Goal: Task Accomplishment & Management: Complete application form

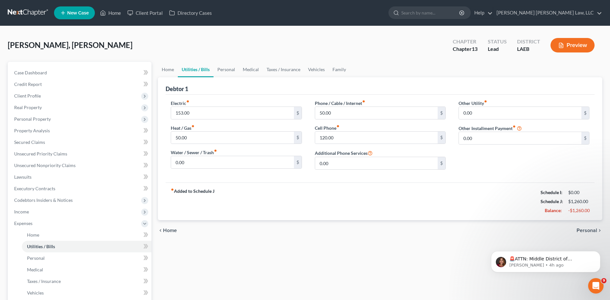
click at [31, 10] on link at bounding box center [28, 13] width 41 height 12
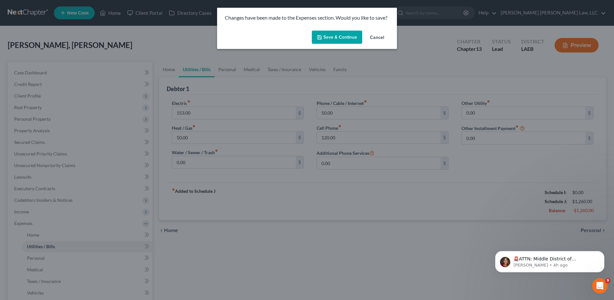
click at [341, 33] on button "Save & Continue" at bounding box center [337, 37] width 50 height 13
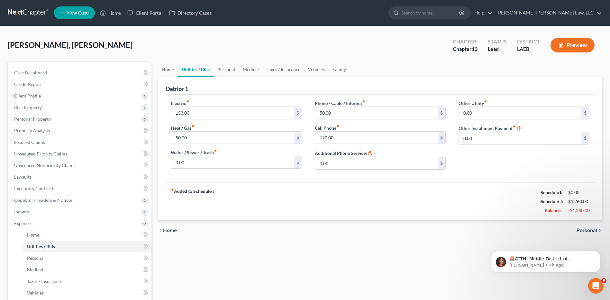
click at [24, 12] on link at bounding box center [28, 13] width 41 height 12
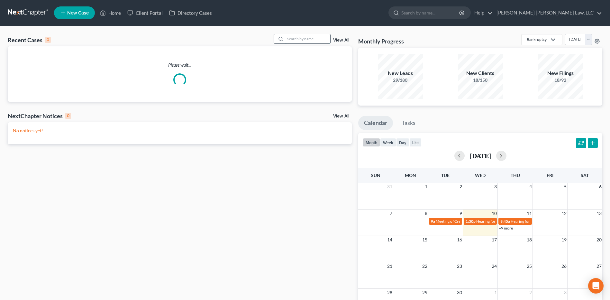
click at [299, 39] on input "search" at bounding box center [307, 38] width 45 height 9
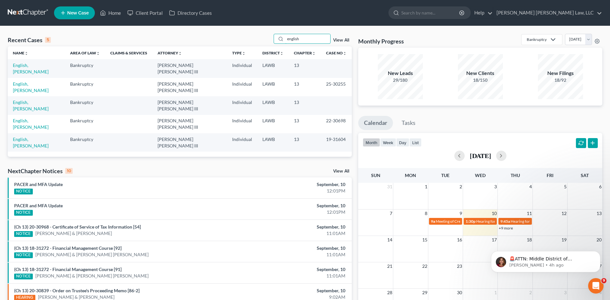
type input "english"
click at [31, 61] on td "English, [PERSON_NAME]" at bounding box center [36, 68] width 57 height 18
click at [25, 67] on link "English, [PERSON_NAME]" at bounding box center [31, 68] width 36 height 12
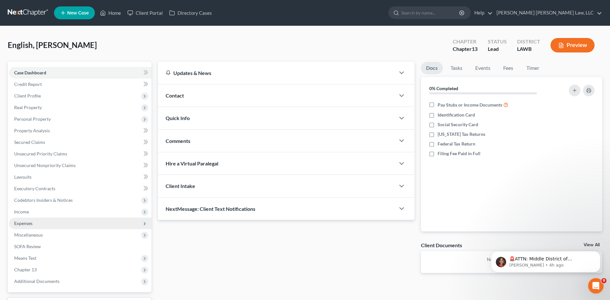
click at [28, 222] on span "Expenses" at bounding box center [23, 222] width 18 height 5
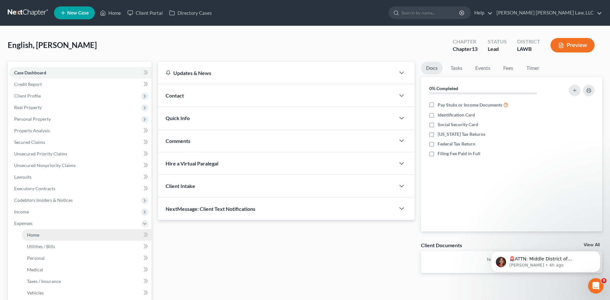
click at [40, 238] on link "Home" at bounding box center [87, 235] width 130 height 12
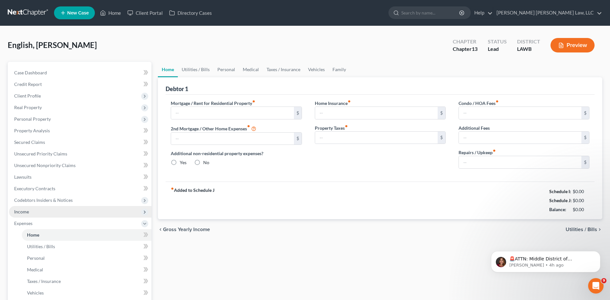
type input "0.00"
radio input "true"
type input "0.00"
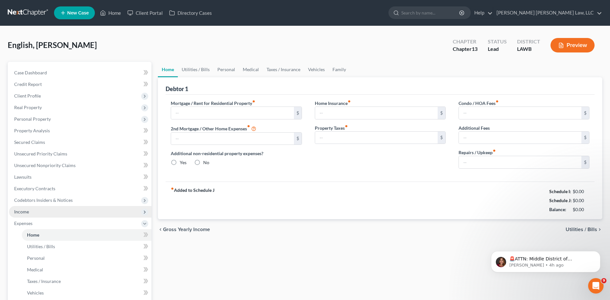
type input "0.00"
click at [190, 111] on input "text" at bounding box center [232, 113] width 122 height 12
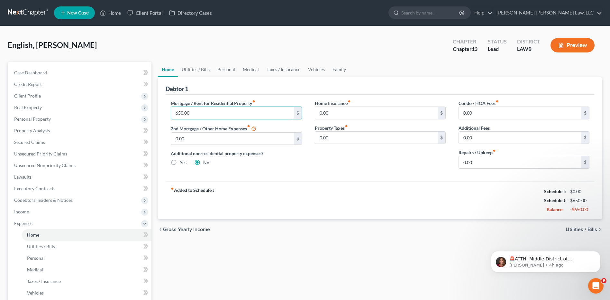
type input "650.00"
click at [180, 162] on label "Yes" at bounding box center [183, 162] width 7 height 6
click at [182, 162] on input "Yes" at bounding box center [184, 161] width 4 height 4
radio input "true"
click at [203, 161] on label "No" at bounding box center [206, 162] width 6 height 6
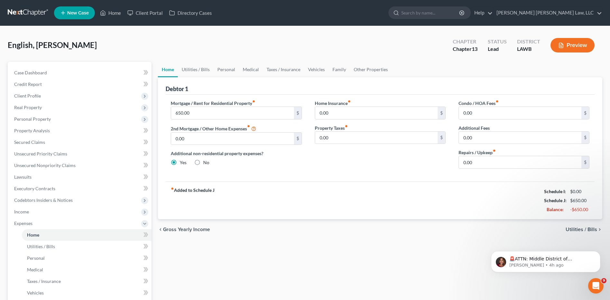
click at [206, 161] on input "No" at bounding box center [208, 161] width 4 height 4
radio input "true"
radio input "false"
click at [197, 68] on link "Utilities / Bills" at bounding box center [196, 69] width 36 height 15
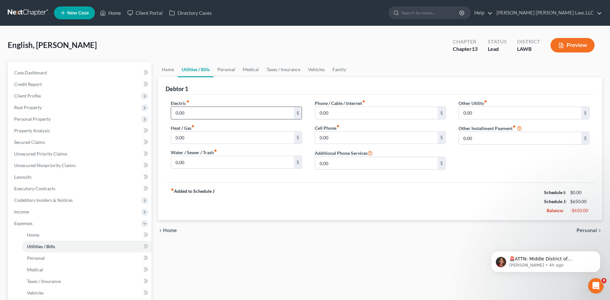
click at [239, 108] on input "0.00" at bounding box center [232, 113] width 122 height 12
type input "238.00"
click at [191, 159] on input "0.00" at bounding box center [232, 162] width 122 height 12
type input "98.00"
type input "75.00"
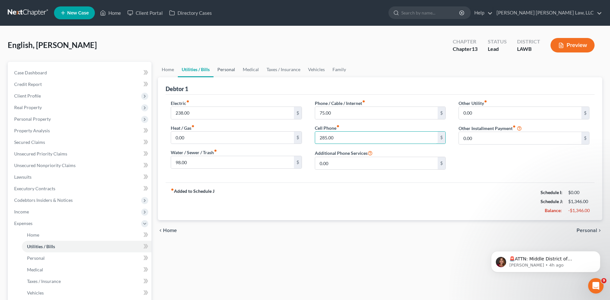
type input "285.00"
click at [218, 69] on link "Personal" at bounding box center [225, 69] width 25 height 15
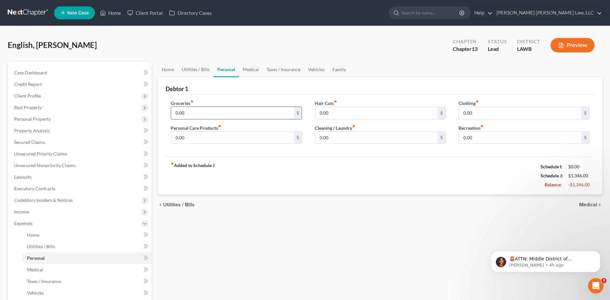
click at [198, 111] on input "0.00" at bounding box center [232, 113] width 122 height 12
type input "900.00"
click at [219, 131] on input "0.00" at bounding box center [232, 137] width 122 height 12
type input "30.00"
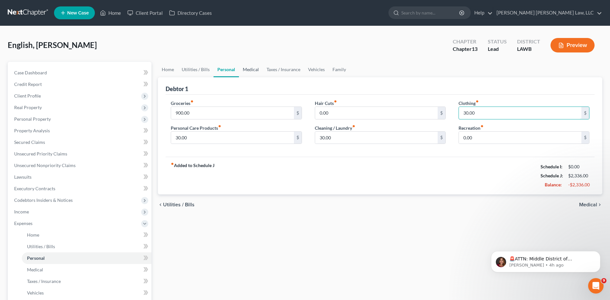
type input "30.00"
click at [251, 70] on link "Medical" at bounding box center [251, 69] width 24 height 15
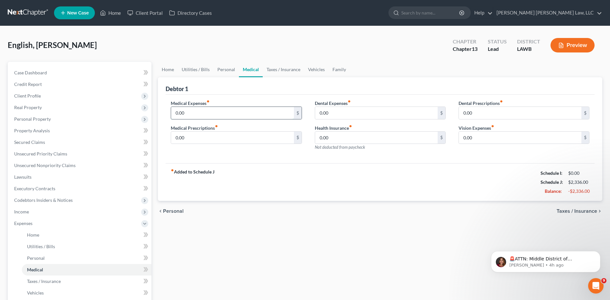
click at [238, 110] on input "0.00" at bounding box center [232, 113] width 122 height 12
type input "100.00"
click at [221, 98] on div "Medical Expenses fiber_manual_record 100.00 $ Medical Prescriptions fiber_manua…" at bounding box center [379, 128] width 429 height 69
click at [278, 70] on link "Taxes / Insurance" at bounding box center [283, 69] width 41 height 15
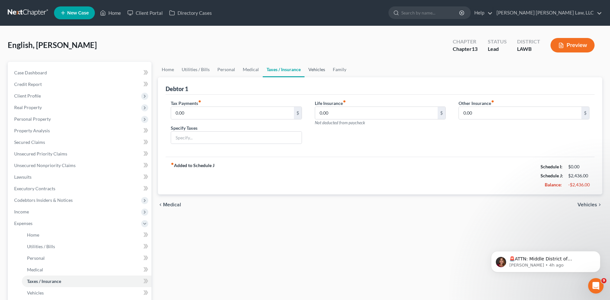
click at [317, 71] on link "Vehicles" at bounding box center [316, 69] width 24 height 15
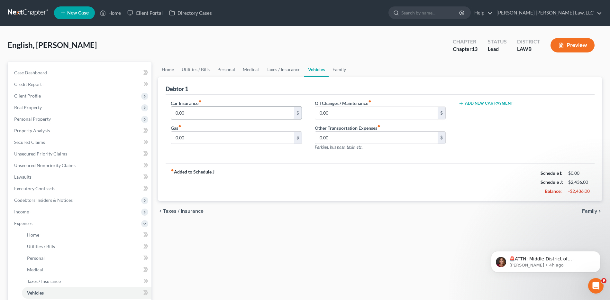
click at [211, 118] on div "Car Insurance fiber_manual_record 0.00 $ Gas fiber_manual_record 0.00 $" at bounding box center [236, 128] width 144 height 56
click at [208, 113] on input "0.00" at bounding box center [232, 113] width 122 height 12
type input "368.00"
click at [335, 112] on input "0.00" at bounding box center [376, 113] width 122 height 12
type input "60.00"
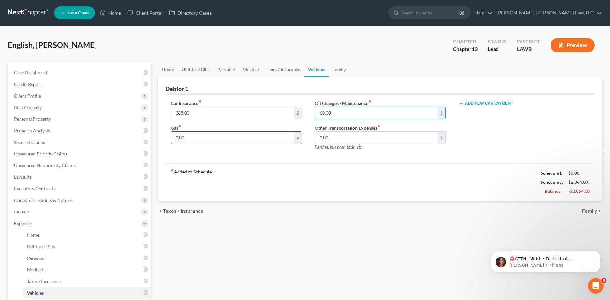
click at [250, 133] on input "0.00" at bounding box center [232, 137] width 122 height 12
type input "400.00"
click at [28, 142] on span "Secured Claims" at bounding box center [29, 141] width 31 height 5
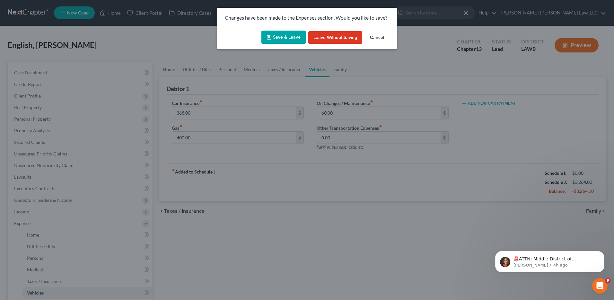
click at [288, 36] on button "Save & Leave" at bounding box center [284, 37] width 44 height 13
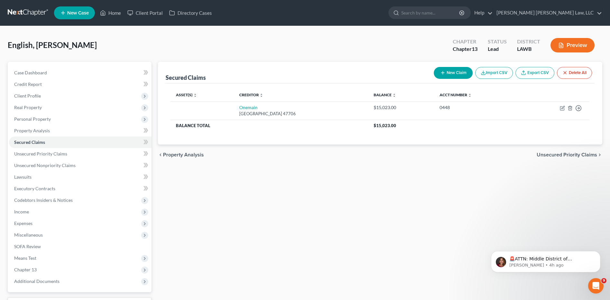
click at [29, 10] on link at bounding box center [28, 13] width 41 height 12
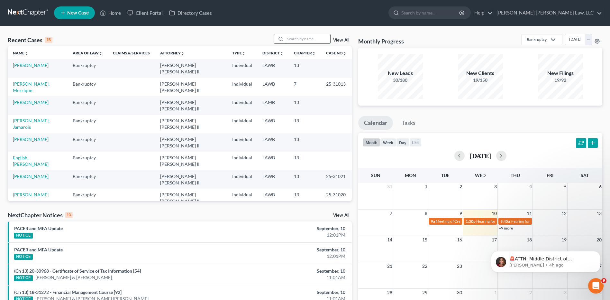
click at [293, 40] on input "search" at bounding box center [307, 38] width 45 height 9
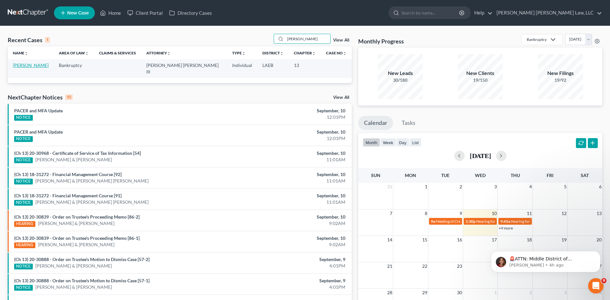
type input "[PERSON_NAME]"
click at [31, 66] on link "[PERSON_NAME]" at bounding box center [31, 64] width 36 height 5
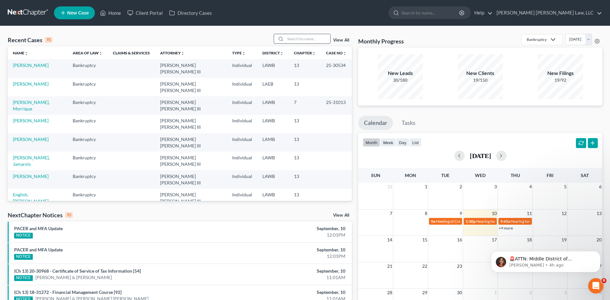
click at [296, 42] on input "search" at bounding box center [307, 38] width 45 height 9
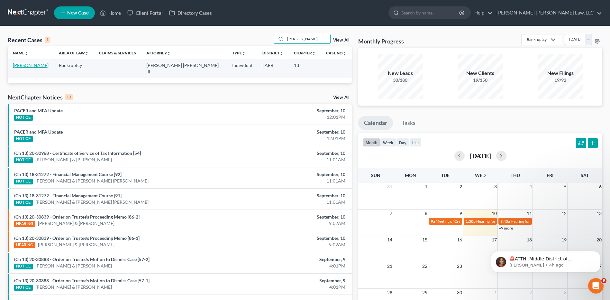
type input "copeland"
click at [18, 66] on link "[PERSON_NAME]" at bounding box center [31, 64] width 36 height 5
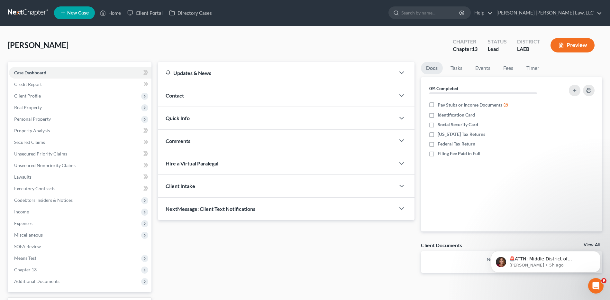
click at [18, 9] on link at bounding box center [28, 13] width 41 height 12
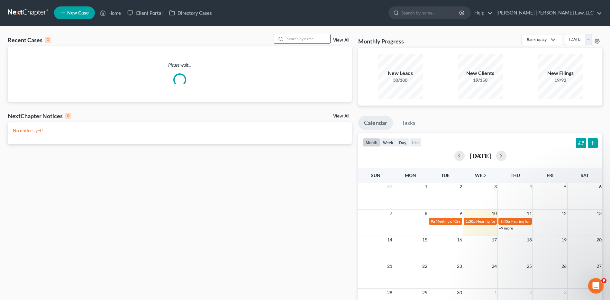
click at [308, 40] on input "search" at bounding box center [307, 38] width 45 height 9
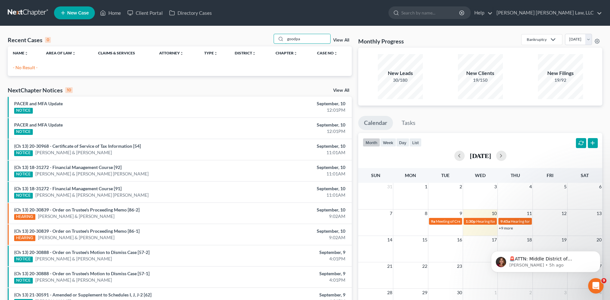
type input "goodpa"
click at [82, 11] on span "New Case" at bounding box center [78, 13] width 22 height 5
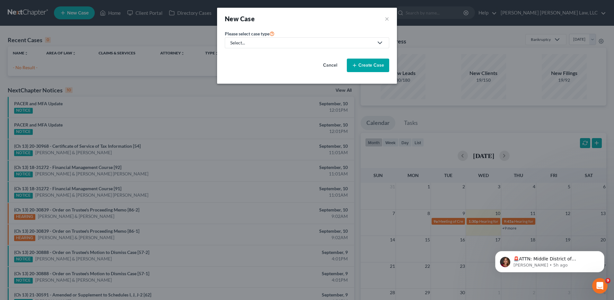
click at [260, 44] on div "Select..." at bounding box center [301, 43] width 143 height 6
click at [255, 57] on div "Bankruptcy" at bounding box center [259, 55] width 57 height 6
select select "36"
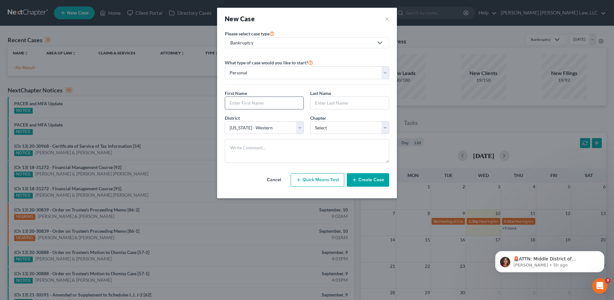
click at [247, 102] on input "text" at bounding box center [264, 103] width 78 height 12
type input "Thomas"
type input "Goodpaster"
click at [337, 130] on select "Select 7 11 12 13" at bounding box center [349, 127] width 79 height 13
select select "3"
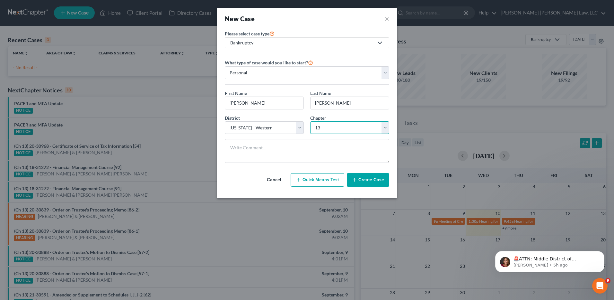
click at [310, 121] on select "Select 7 11 12 13" at bounding box center [349, 127] width 79 height 13
click at [361, 179] on button "Create Case" at bounding box center [368, 179] width 42 height 13
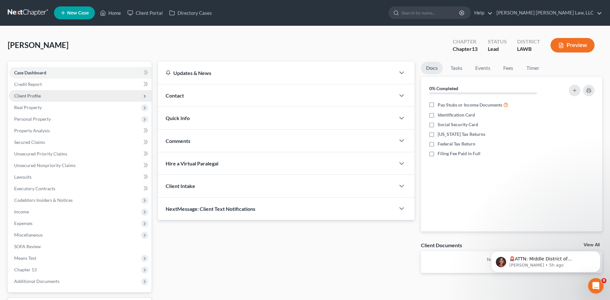
click at [25, 97] on span "Client Profile" at bounding box center [27, 95] width 27 height 5
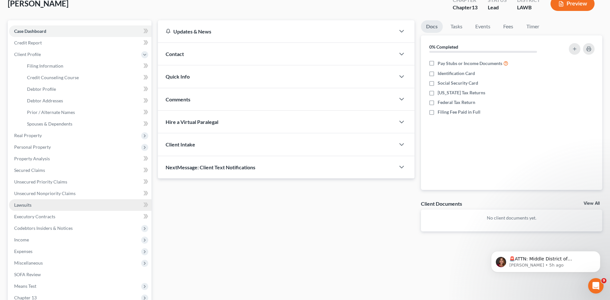
scroll to position [96, 0]
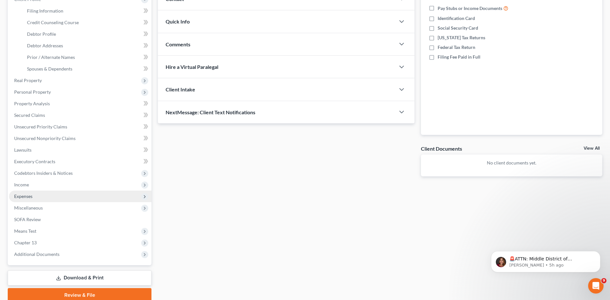
click at [22, 195] on span "Expenses" at bounding box center [23, 195] width 18 height 5
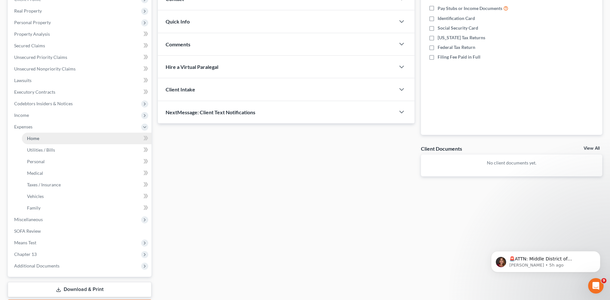
click at [35, 139] on span "Home" at bounding box center [33, 137] width 12 height 5
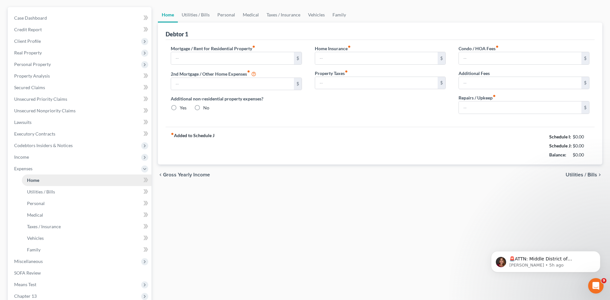
type input "0.00"
radio input "true"
type input "0.00"
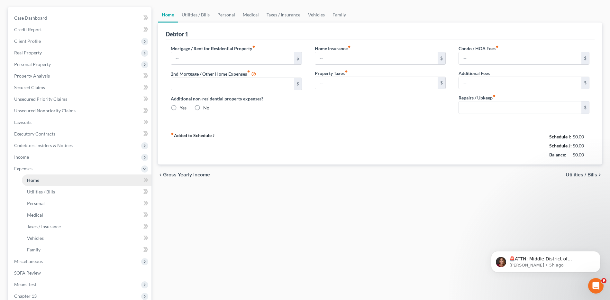
type input "0.00"
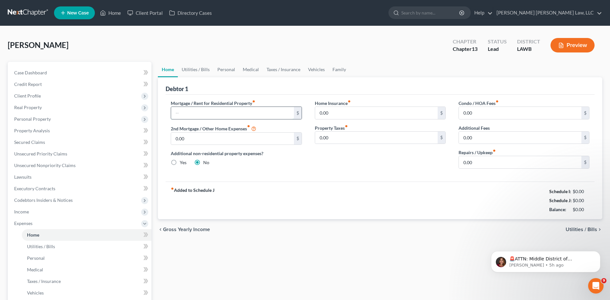
click at [199, 112] on input "text" at bounding box center [232, 113] width 122 height 12
type input "673.00"
click at [194, 66] on link "Utilities / Bills" at bounding box center [196, 69] width 36 height 15
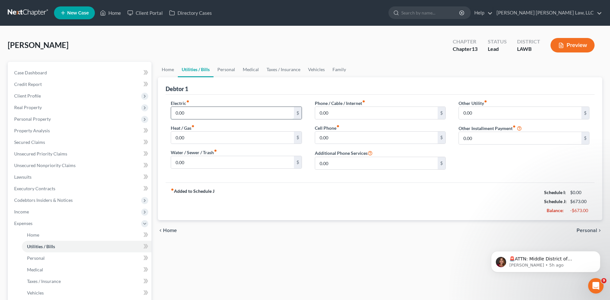
click at [191, 114] on input "0.00" at bounding box center [232, 113] width 122 height 12
type input "250.00"
click at [188, 139] on input "0.00" at bounding box center [232, 137] width 122 height 12
click at [189, 160] on input "0.00" at bounding box center [232, 162] width 122 height 12
type input "25.00"
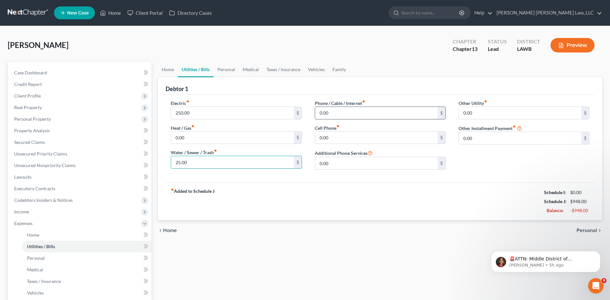
click at [340, 113] on input "0.00" at bounding box center [376, 113] width 122 height 12
type input "120.00"
click at [338, 139] on input "0.00" at bounding box center [376, 137] width 122 height 12
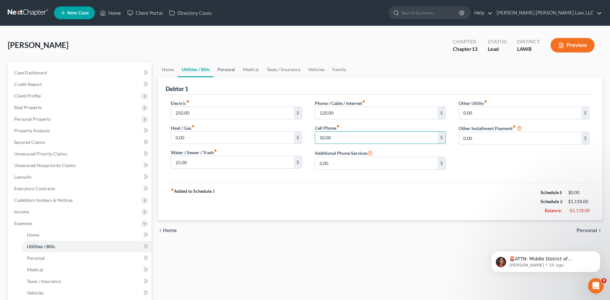
type input "50.00"
click at [226, 70] on link "Personal" at bounding box center [225, 69] width 25 height 15
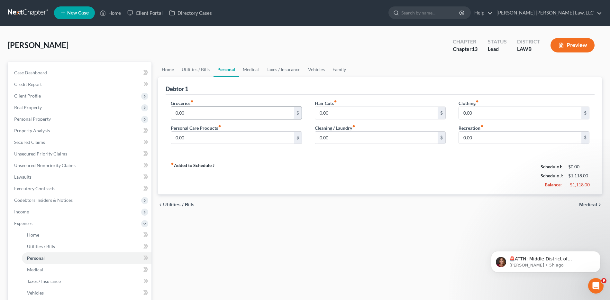
click at [215, 118] on input "0.00" at bounding box center [232, 113] width 122 height 12
type input "800.00"
click at [204, 138] on input "0.00" at bounding box center [232, 137] width 122 height 12
type input "30.0"
click at [339, 137] on input "0.00" at bounding box center [376, 137] width 122 height 12
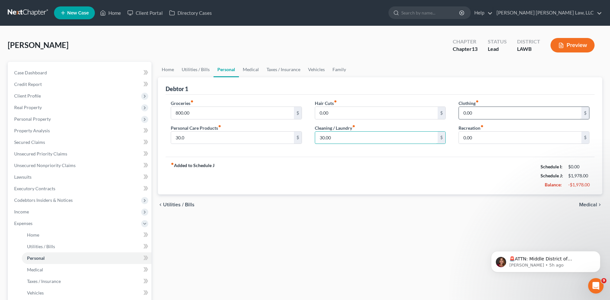
type input "30.00"
click at [484, 110] on input "0.00" at bounding box center [520, 113] width 122 height 12
type input "30.00"
click at [311, 69] on link "Vehicles" at bounding box center [316, 69] width 24 height 15
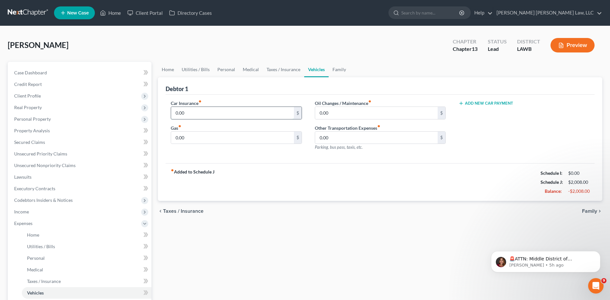
click at [233, 112] on input "0.00" at bounding box center [232, 113] width 122 height 12
type input "125.00"
click at [358, 112] on input "0.00" at bounding box center [376, 113] width 122 height 12
type input "30.00"
click at [201, 134] on input "0.00" at bounding box center [232, 137] width 122 height 12
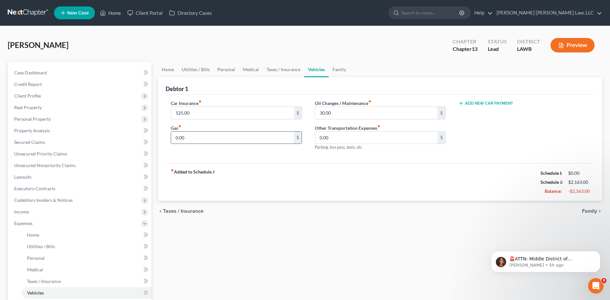
click at [189, 135] on input "0.00" at bounding box center [232, 137] width 122 height 12
drag, startPoint x: 185, startPoint y: 138, endPoint x: 155, endPoint y: 136, distance: 30.3
click at [155, 136] on div "Home Utilities / Bills Personal Medical Taxes / Insurance Vehicles Family Debto…" at bounding box center [380, 236] width 451 height 348
click at [168, 159] on div "Car Insurance fiber_manual_record 125.00 $ Gas fiber_manual_record 100.00 $ Oil…" at bounding box center [379, 128] width 429 height 69
click at [193, 139] on input "100.00" at bounding box center [232, 137] width 122 height 12
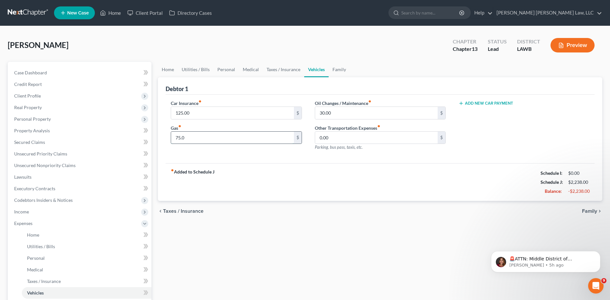
type input "75.00"
click at [244, 69] on link "Medical" at bounding box center [251, 69] width 24 height 15
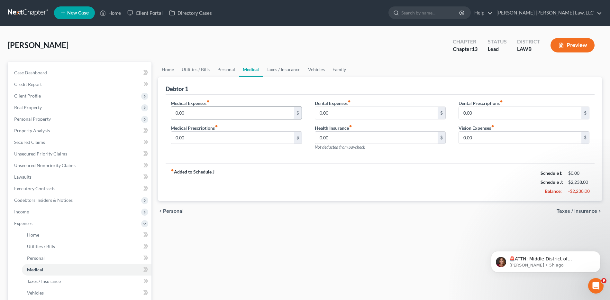
click at [196, 112] on input "0.00" at bounding box center [232, 113] width 122 height 12
click at [191, 135] on input "0.00" at bounding box center [232, 137] width 122 height 12
type input "45.00"
click at [279, 69] on link "Taxes / Insurance" at bounding box center [283, 69] width 41 height 15
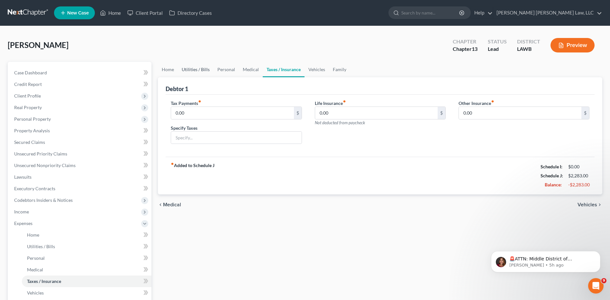
click at [196, 70] on link "Utilities / Bills" at bounding box center [196, 69] width 36 height 15
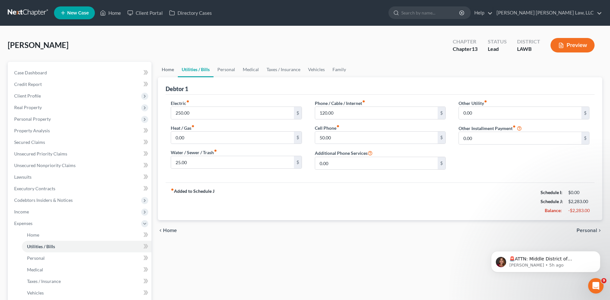
click at [169, 69] on link "Home" at bounding box center [168, 69] width 20 height 15
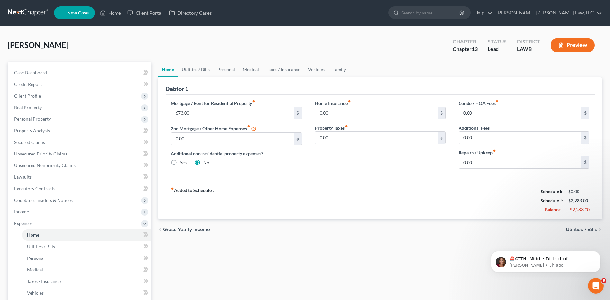
click at [16, 13] on link at bounding box center [28, 13] width 41 height 12
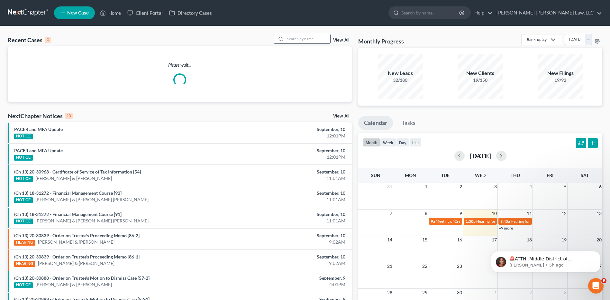
click at [297, 39] on input "search" at bounding box center [307, 38] width 45 height 9
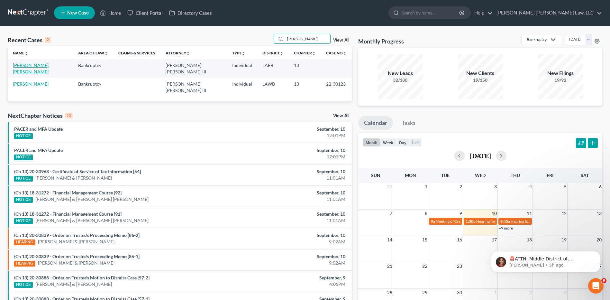
type input "[PERSON_NAME]"
click at [26, 66] on link "[PERSON_NAME], [PERSON_NAME]" at bounding box center [31, 68] width 37 height 12
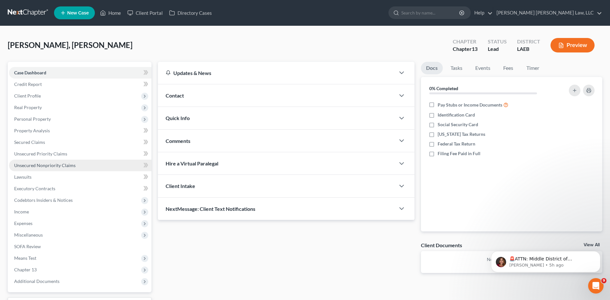
click at [41, 165] on span "Unsecured Nonpriority Claims" at bounding box center [44, 164] width 61 height 5
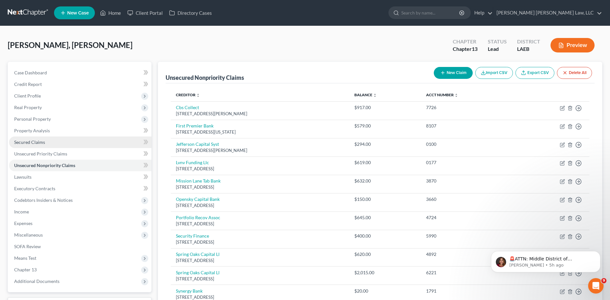
click at [34, 141] on span "Secured Claims" at bounding box center [29, 141] width 31 height 5
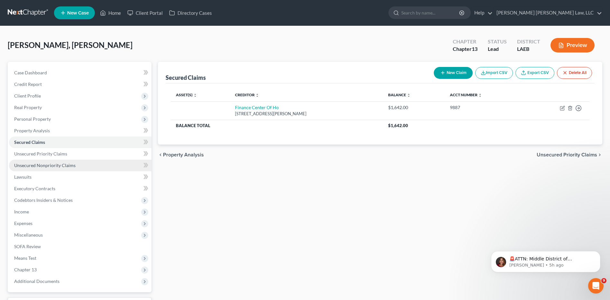
click at [42, 165] on span "Unsecured Nonpriority Claims" at bounding box center [44, 164] width 61 height 5
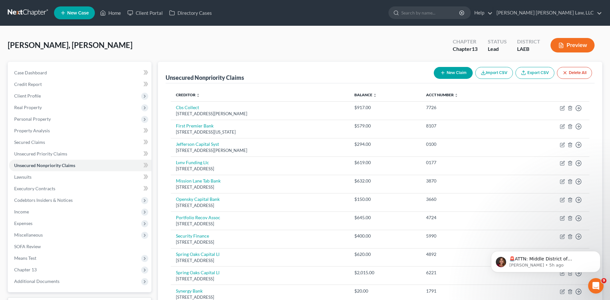
click at [19, 15] on link at bounding box center [28, 13] width 41 height 12
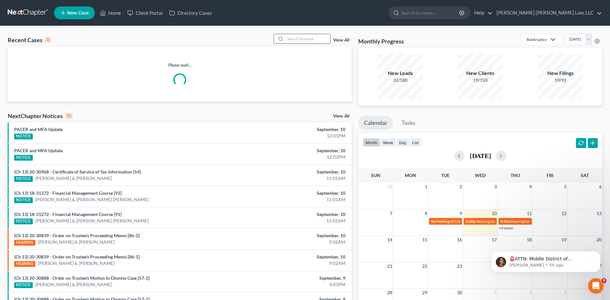
click at [306, 36] on input "search" at bounding box center [307, 38] width 45 height 9
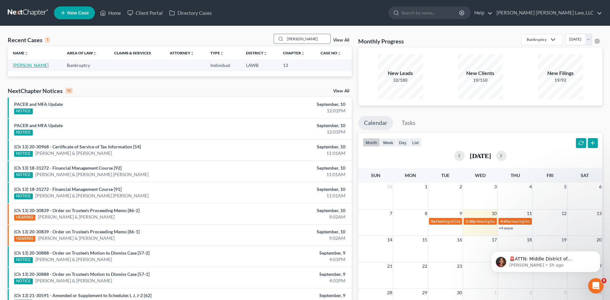
type input "[PERSON_NAME]"
click at [37, 64] on link "[PERSON_NAME]" at bounding box center [31, 64] width 36 height 5
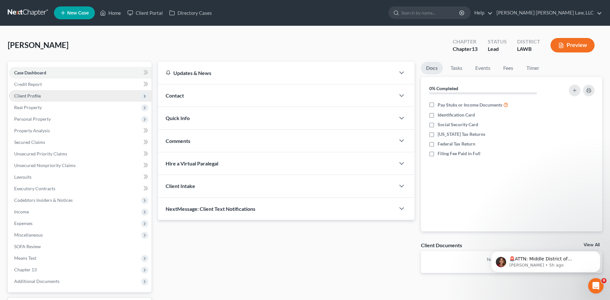
click at [28, 94] on span "Client Profile" at bounding box center [27, 95] width 27 height 5
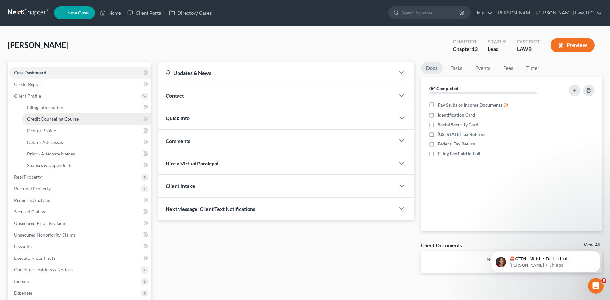
click at [68, 118] on span "Credit Counseling Course" at bounding box center [53, 118] width 52 height 5
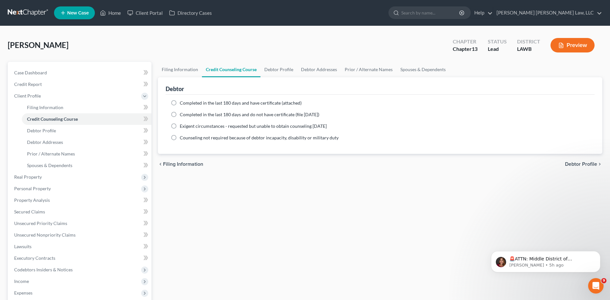
click at [180, 114] on label "Completed in the last 180 days and do not have certificate (file [DATE])" at bounding box center [249, 114] width 139 height 6
click at [182, 114] on input "Completed in the last 180 days and do not have certificate (file [DATE])" at bounding box center [184, 113] width 4 height 4
radio input "true"
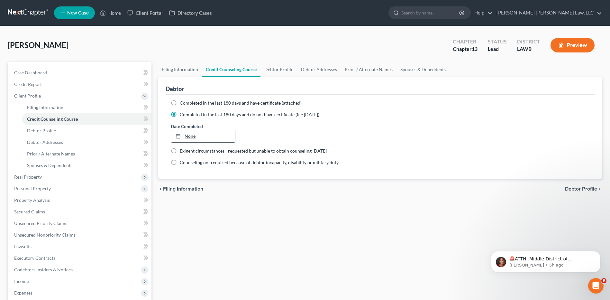
click at [181, 138] on div at bounding box center [179, 135] width 9 height 5
click at [35, 107] on span "Filing Information" at bounding box center [45, 106] width 36 height 5
select select "1"
select select "0"
select select "3"
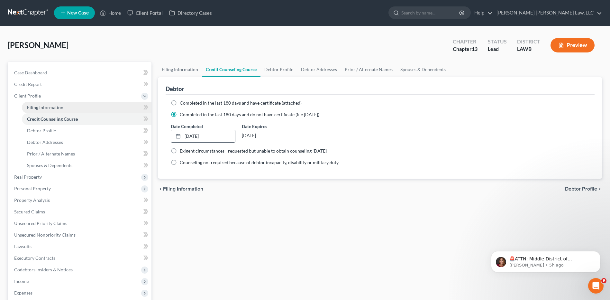
select select "19"
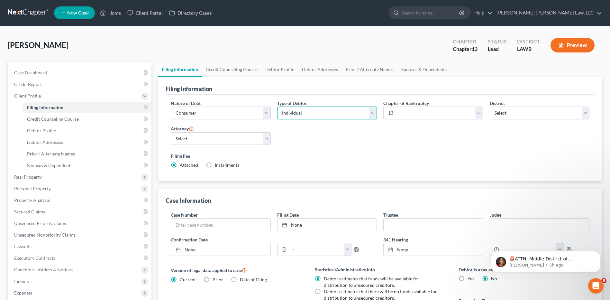
click at [287, 110] on select "Select Individual Joint" at bounding box center [327, 112] width 100 height 13
select select "1"
click at [277, 106] on select "Select Individual Joint" at bounding box center [327, 112] width 100 height 13
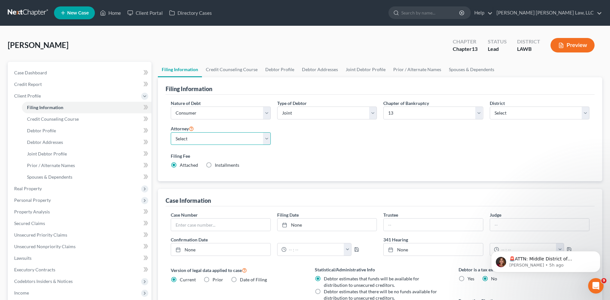
click at [188, 139] on select "Select [PERSON_NAME] [PERSON_NAME] III - LAWB [PERSON_NAME] [PERSON_NAME] III -…" at bounding box center [221, 138] width 100 height 13
select select "0"
click at [171, 132] on select "Select [PERSON_NAME] [PERSON_NAME] III - LAWB [PERSON_NAME] [PERSON_NAME] III -…" at bounding box center [221, 138] width 100 height 13
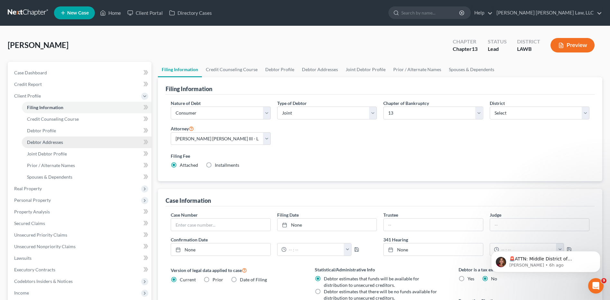
click at [49, 144] on span "Debtor Addresses" at bounding box center [45, 141] width 36 height 5
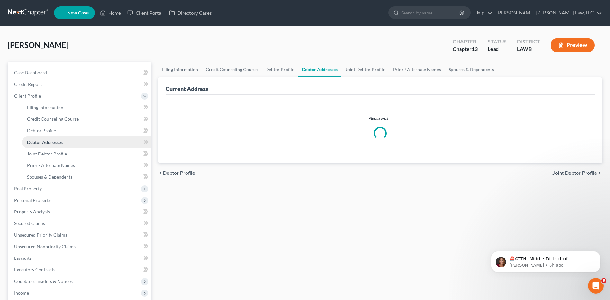
select select "0"
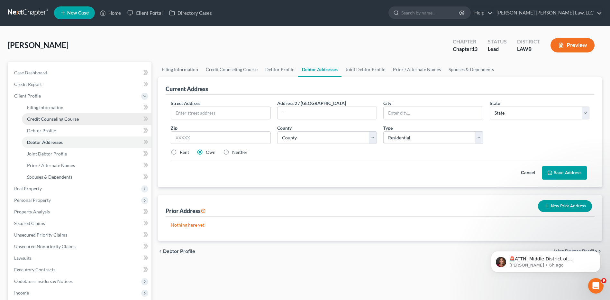
click at [49, 114] on link "Credit Counseling Course" at bounding box center [87, 119] width 130 height 12
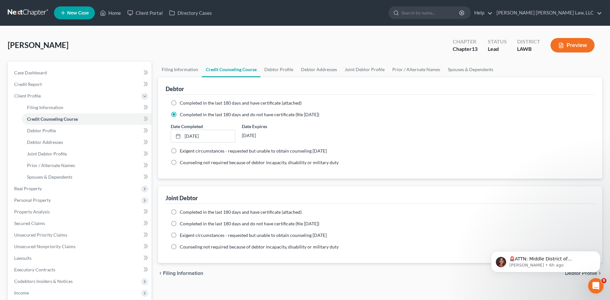
click at [180, 223] on label "Completed in the last 180 days and do not have certificate (file [DATE])" at bounding box center [249, 223] width 139 height 6
click at [182, 223] on input "Completed in the last 180 days and do not have certificate (file [DATE])" at bounding box center [184, 222] width 4 height 4
radio input "true"
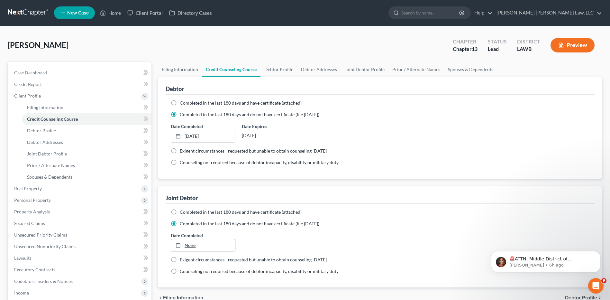
click at [189, 244] on link "None" at bounding box center [203, 245] width 64 height 12
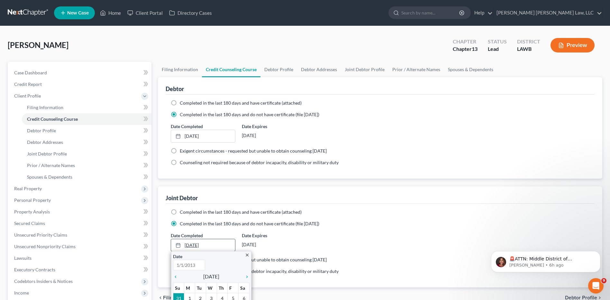
type input "[DATE]"
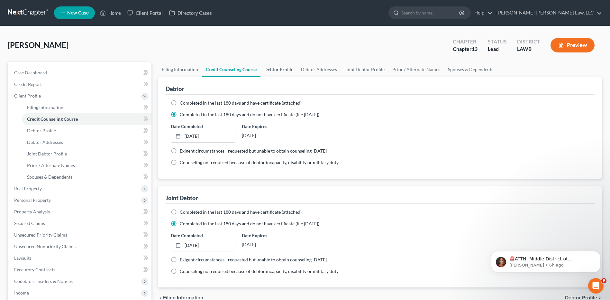
click at [271, 70] on link "Debtor Profile" at bounding box center [278, 69] width 37 height 15
select select "1"
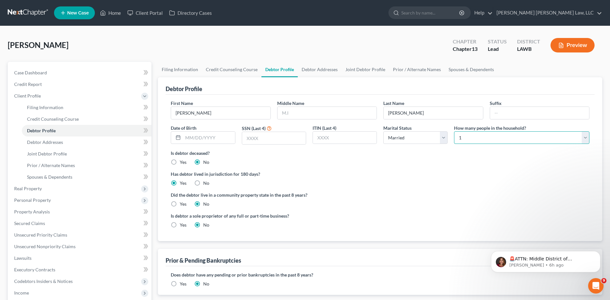
click at [473, 141] on select "Select 1 2 3 4 5 6 7 8 9 10 11 12 13 14 15 16 17 18 19 20" at bounding box center [521, 137] width 135 height 13
select select "1"
click at [454, 131] on select "Select 1 2 3 4 5 6 7 8 9 10 11 12 13 14 15 16 17 18 19 20" at bounding box center [521, 137] width 135 height 13
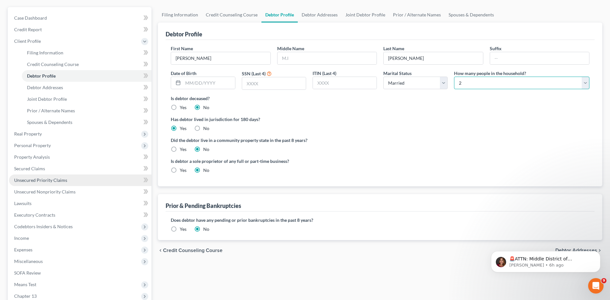
scroll to position [135, 0]
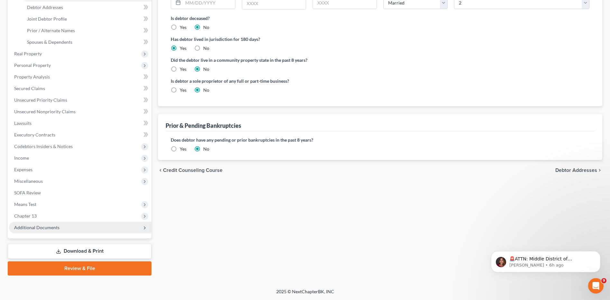
click at [44, 226] on span "Additional Documents" at bounding box center [36, 226] width 45 height 5
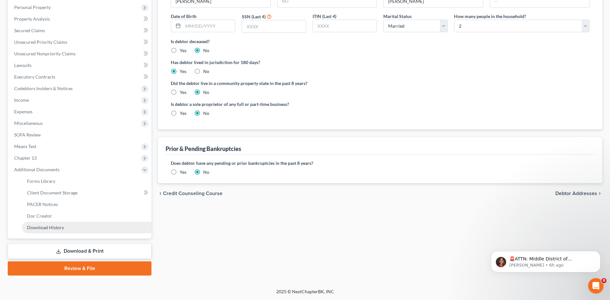
scroll to position [112, 0]
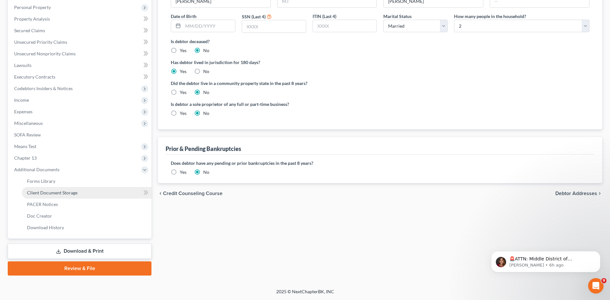
click at [62, 192] on span "Client Document Storage" at bounding box center [52, 192] width 50 height 5
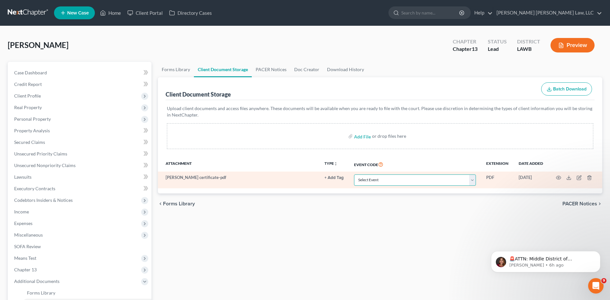
click at [366, 184] on select "Select Event 20 Largest Unsecured Creditors Amended Creditor Matrix (Fee) Amend…" at bounding box center [415, 179] width 122 height 11
select select "9"
click at [354, 174] on select "Select Event 20 Largest Unsecured Creditors Amended Creditor Matrix (Fee) Amend…" at bounding box center [415, 179] width 122 height 11
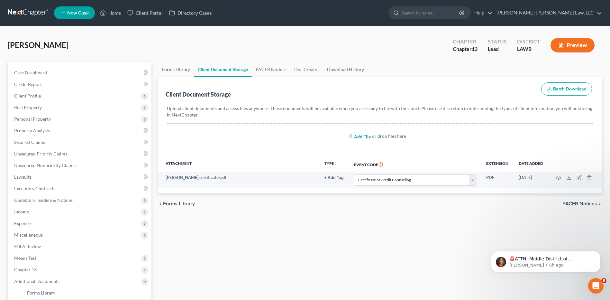
click at [357, 136] on input "file" at bounding box center [361, 136] width 15 height 12
select select "9"
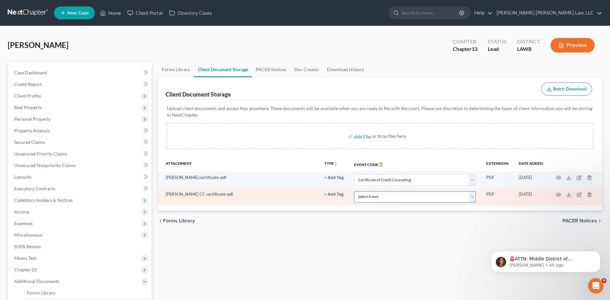
click at [370, 194] on select "Select Event 20 Largest Unsecured Creditors Amended Creditor Matrix (Fee) Amend…" at bounding box center [415, 196] width 122 height 11
select select "9"
click at [354, 191] on select "Select Event 20 Largest Unsecured Creditors Amended Creditor Matrix (Fee) Amend…" at bounding box center [415, 196] width 122 height 11
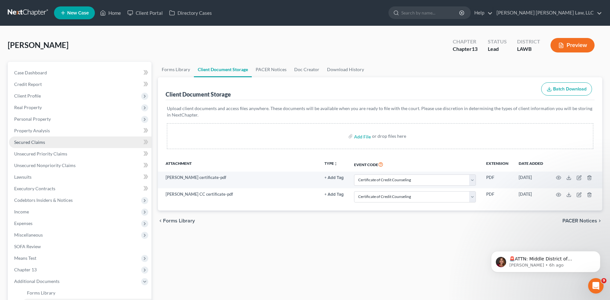
click at [22, 143] on span "Secured Claims" at bounding box center [29, 141] width 31 height 5
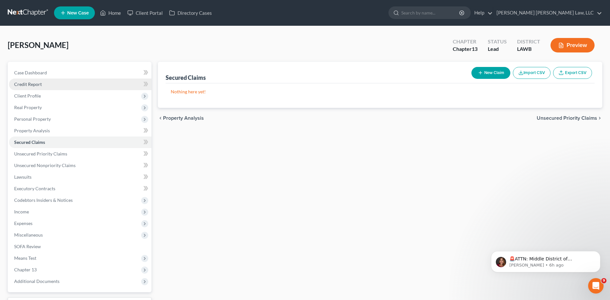
click at [29, 84] on span "Credit Report" at bounding box center [28, 83] width 28 height 5
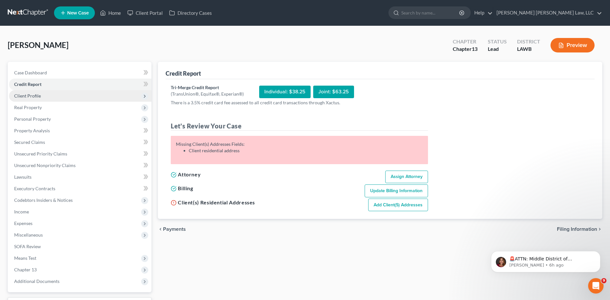
click at [31, 95] on span "Client Profile" at bounding box center [27, 95] width 27 height 5
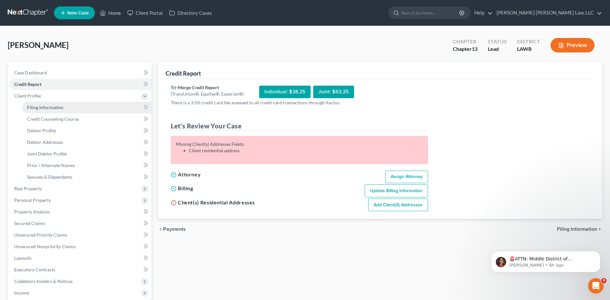
click at [44, 106] on span "Filing Information" at bounding box center [45, 106] width 36 height 5
select select "1"
select select "3"
select select "36"
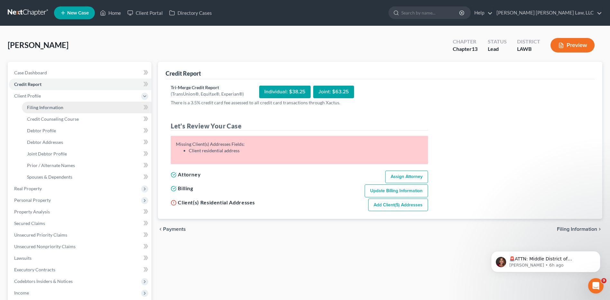
select select "0"
select select "19"
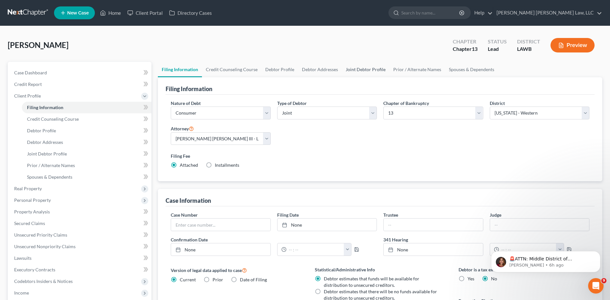
click at [359, 69] on link "Joint Debtor Profile" at bounding box center [366, 69] width 48 height 15
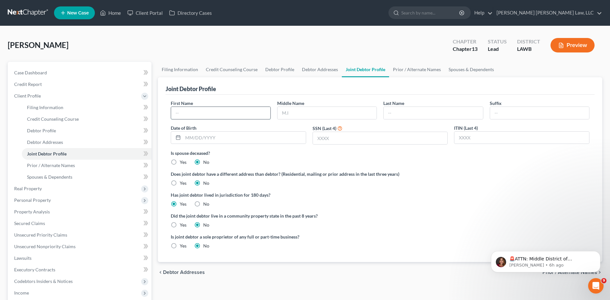
click at [193, 117] on input "text" at bounding box center [220, 113] width 99 height 12
type input "[PERSON_NAME]"
type input "R"
type input "[PERSON_NAME]"
click at [208, 137] on input "text" at bounding box center [244, 137] width 123 height 12
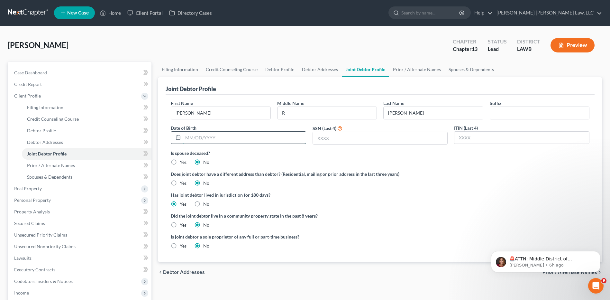
click at [199, 136] on input "text" at bounding box center [244, 137] width 123 height 12
type input "[DATE]"
type input "1746"
click at [283, 64] on link "Debtor Profile" at bounding box center [279, 69] width 37 height 15
select select "1"
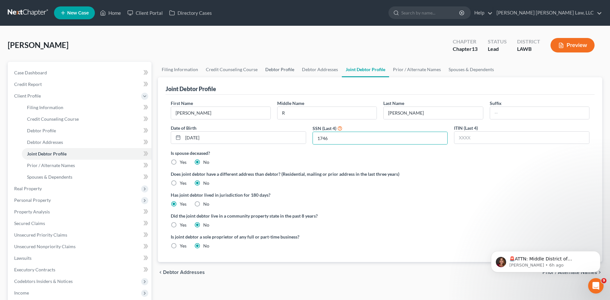
select select "1"
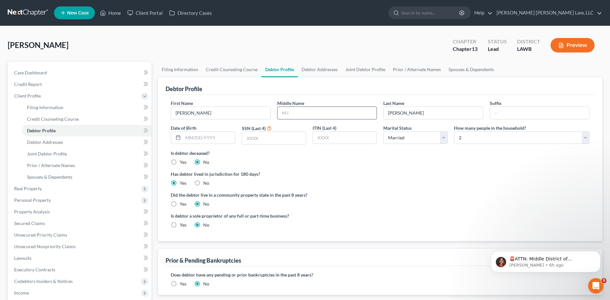
click at [301, 111] on input "text" at bounding box center [326, 113] width 99 height 12
type input "[PERSON_NAME]"
click at [197, 139] on input "text" at bounding box center [209, 137] width 52 height 12
drag, startPoint x: 210, startPoint y: 134, endPoint x: 171, endPoint y: 138, distance: 38.4
click at [171, 138] on div "12/0/1956" at bounding box center [203, 137] width 64 height 13
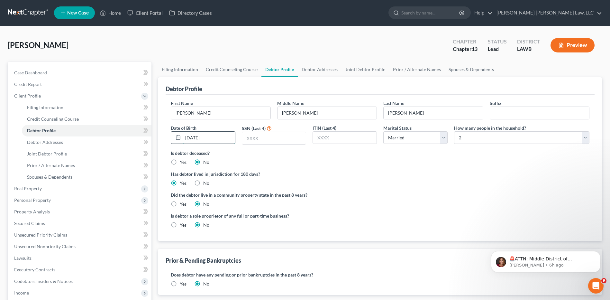
type input "[DATE]"
type input "7275"
click at [180, 203] on label "Yes" at bounding box center [183, 204] width 7 height 6
click at [182, 203] on input "Yes" at bounding box center [184, 203] width 4 height 4
radio input "true"
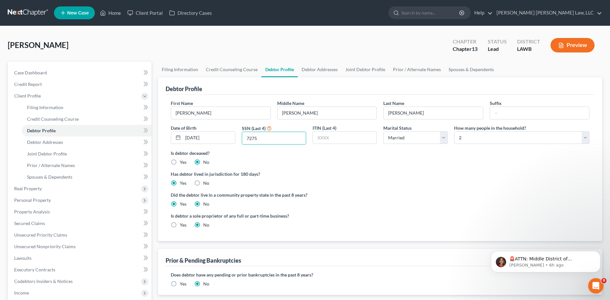
radio input "false"
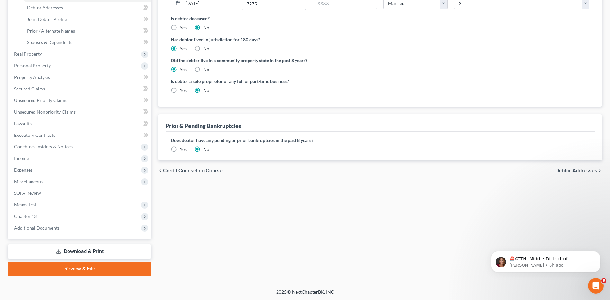
scroll to position [135, 0]
